Goal: Task Accomplishment & Management: Use online tool/utility

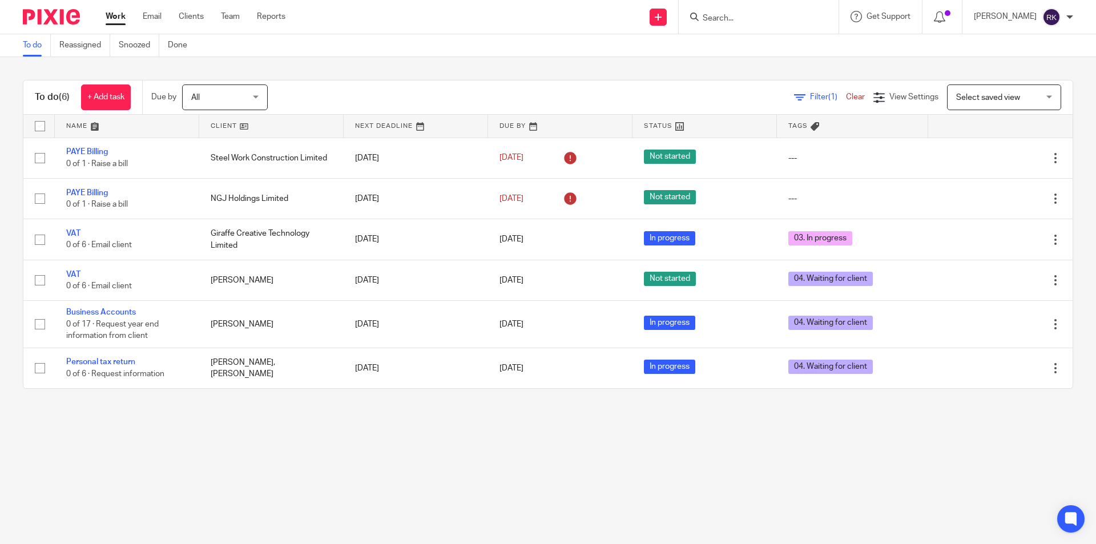
click at [777, 18] on input "Search" at bounding box center [753, 19] width 103 height 10
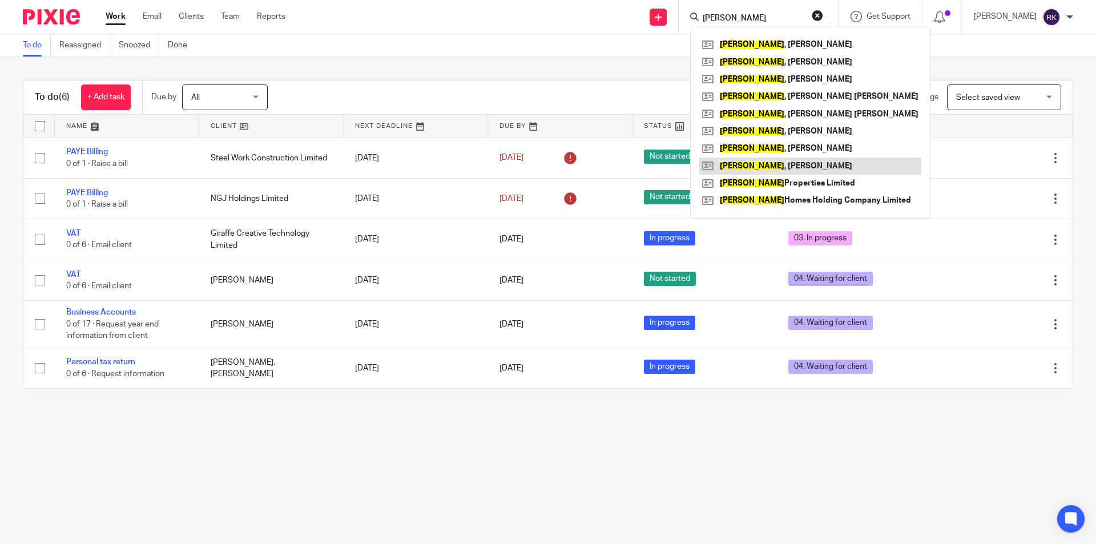
type input "dewhurst"
click at [810, 164] on link at bounding box center [810, 166] width 222 height 17
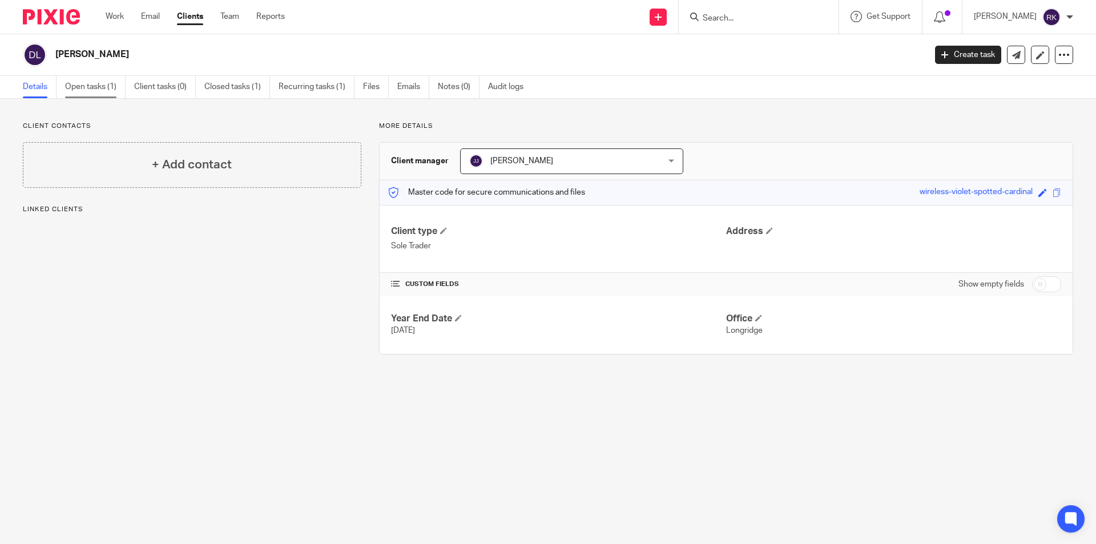
click at [91, 89] on link "Open tasks (1)" at bounding box center [95, 87] width 61 height 22
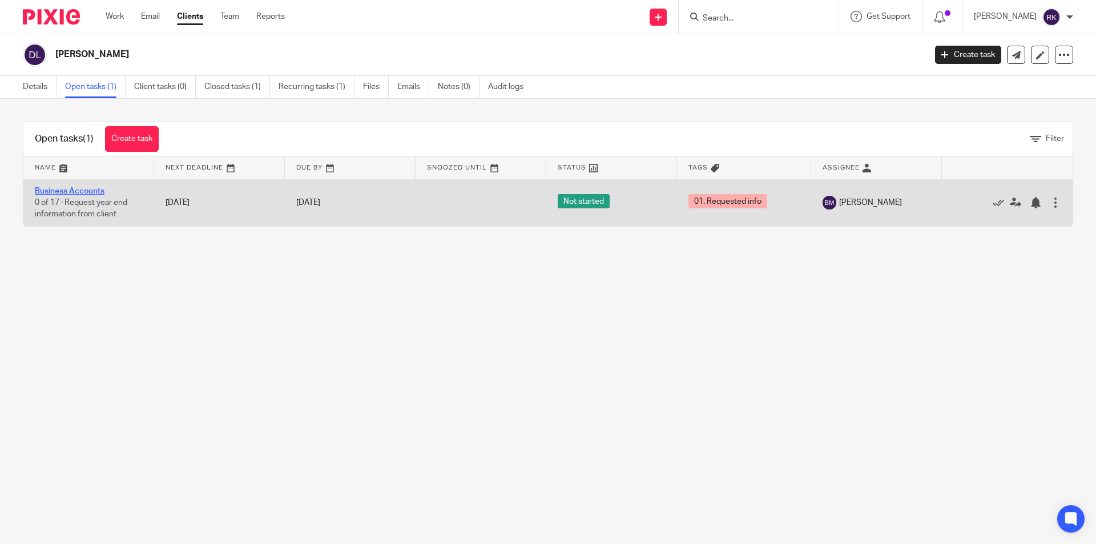
click at [83, 192] on link "Business Accounts" at bounding box center [70, 191] width 70 height 8
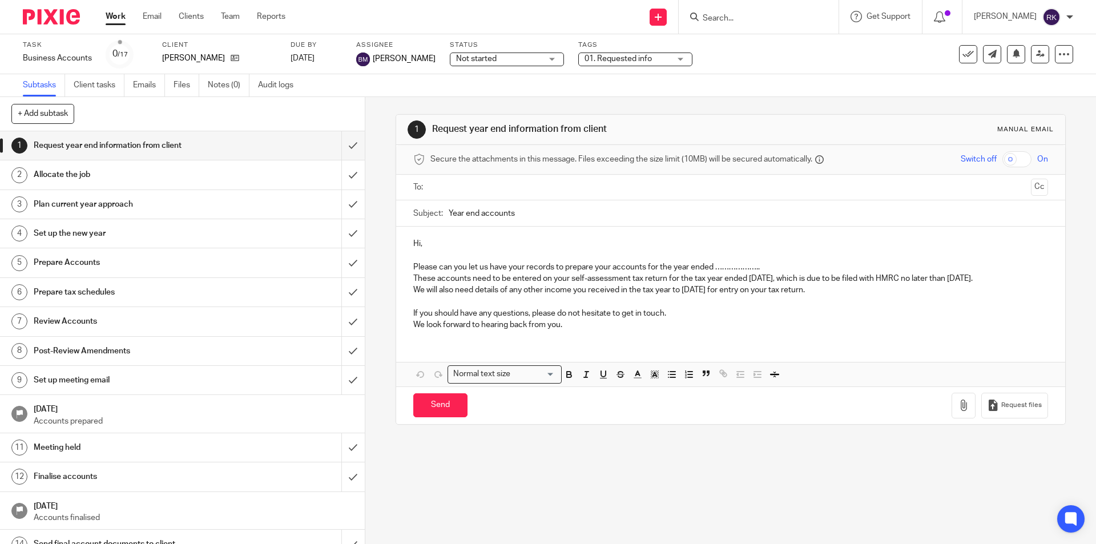
click at [613, 55] on span "01. Requested info" at bounding box center [618, 59] width 67 height 8
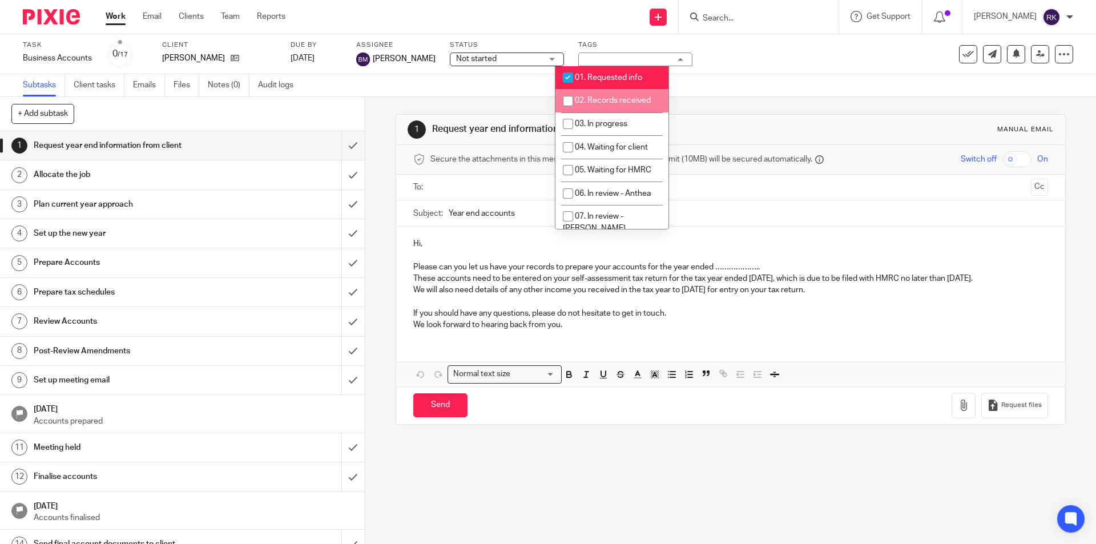
click at [610, 96] on li "02. Records received" at bounding box center [612, 100] width 113 height 23
checkbox input "true"
click at [612, 79] on span "01. Requested info" at bounding box center [608, 78] width 67 height 8
checkbox input "false"
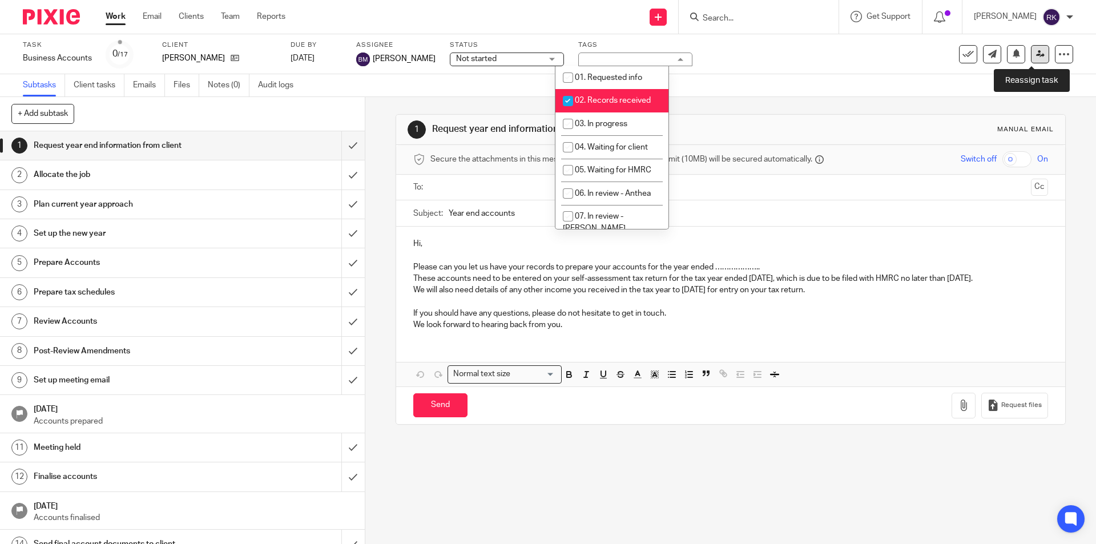
click at [1031, 55] on link at bounding box center [1040, 54] width 18 height 18
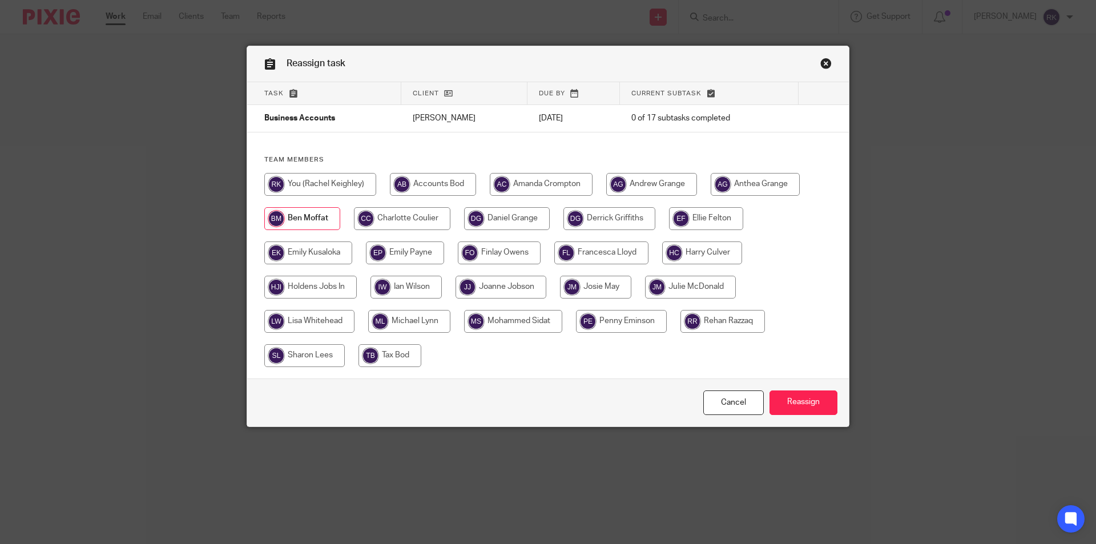
click at [327, 290] on input "radio" at bounding box center [310, 287] width 92 height 23
radio input "true"
click at [809, 401] on input "Reassign" at bounding box center [804, 403] width 68 height 25
